Goal: Obtain resource: Download file/media

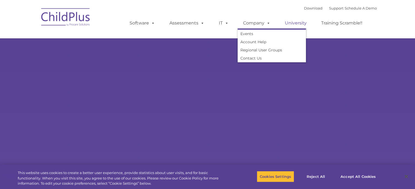
select select "MEDIUM"
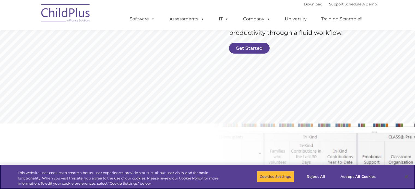
scroll to position [137, 0]
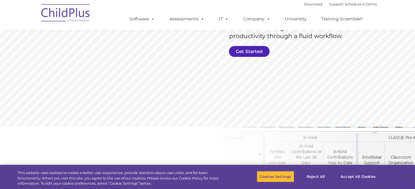
click at [264, 52] on link "Get Started" at bounding box center [249, 51] width 41 height 11
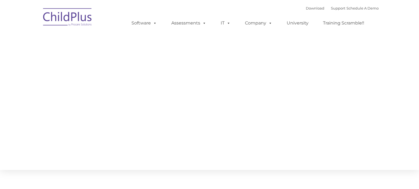
type input ""
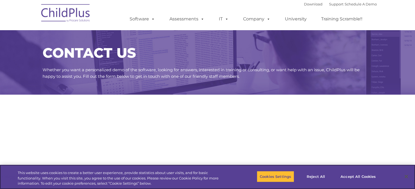
select select "MEDIUM"
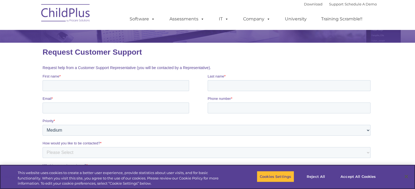
scroll to position [59, 0]
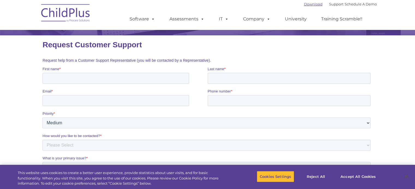
click at [304, 4] on link "Download" at bounding box center [313, 4] width 19 height 4
